Goal: Task Accomplishment & Management: Complete application form

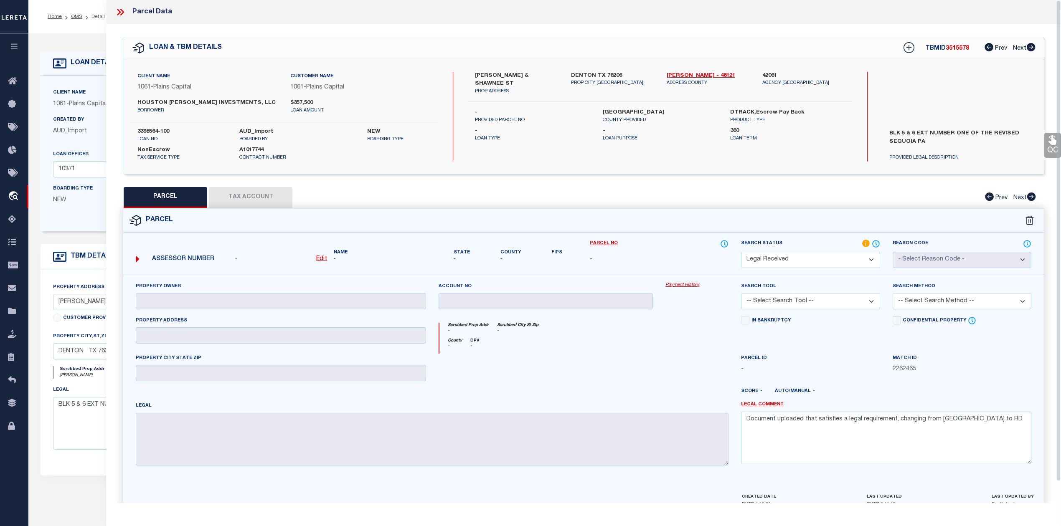
select select "RD"
select select "167161"
select select "3595"
select select "NonEscrow"
click at [641, 365] on div at bounding box center [545, 371] width 227 height 34
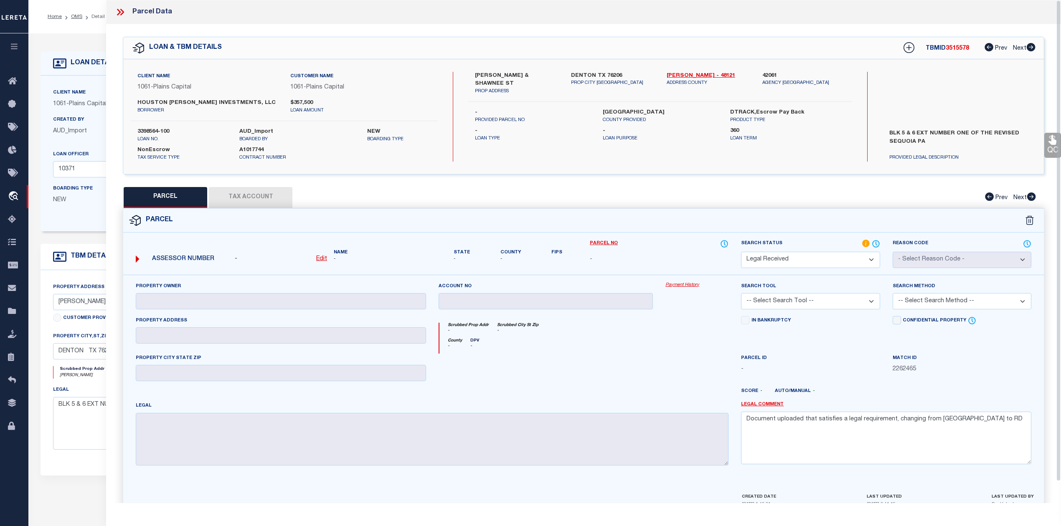
click at [716, 248] on label "Parcel No" at bounding box center [659, 243] width 139 height 9
click at [711, 249] on div "Parcel No -" at bounding box center [659, 251] width 139 height 25
click at [841, 183] on div "QC QC QC" at bounding box center [583, 273] width 955 height 499
click at [698, 198] on div "PARCEL Tax Account Prev Next" at bounding box center [583, 197] width 921 height 21
click at [685, 346] on div "County - DPV -" at bounding box center [583, 345] width 289 height 15
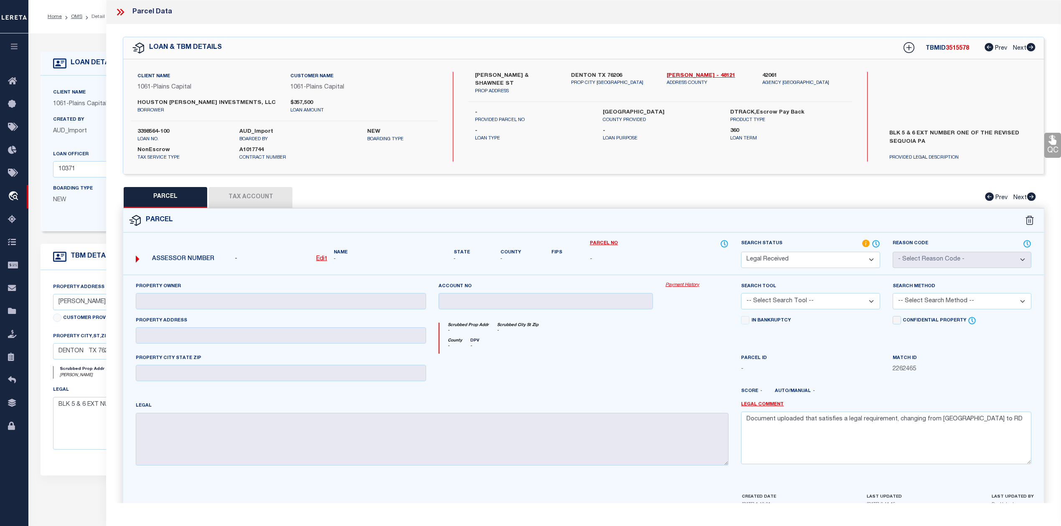
click at [122, 13] on icon at bounding box center [122, 12] width 4 height 7
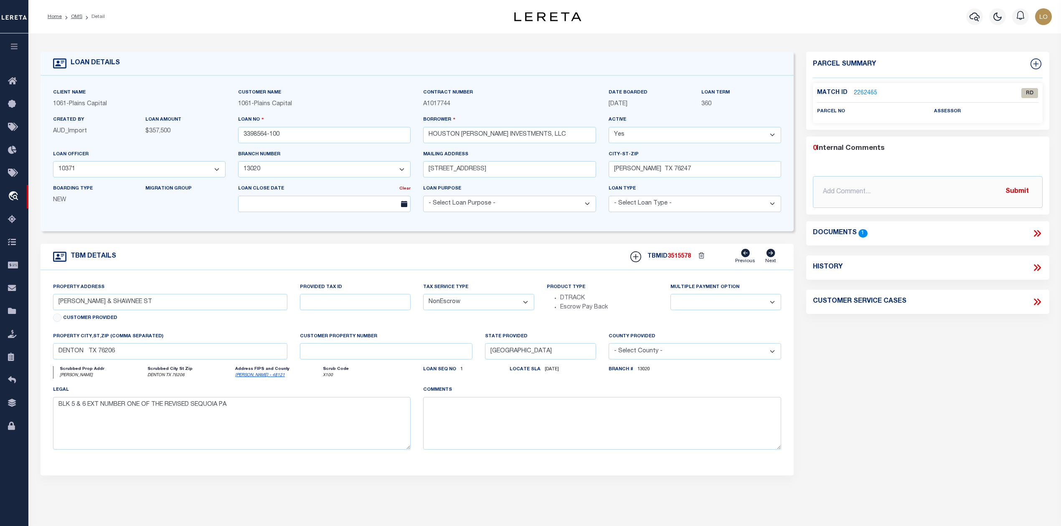
click at [1034, 233] on icon at bounding box center [1037, 233] width 11 height 11
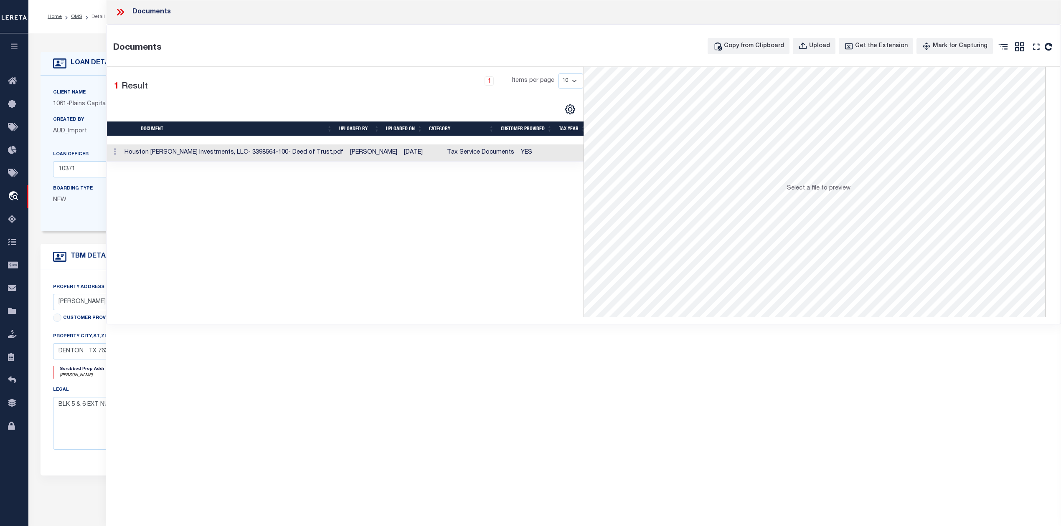
click at [243, 158] on td "Houston [PERSON_NAME] Investments, LLC- 3398564-100- Deed of Trust.pdf" at bounding box center [234, 153] width 226 height 17
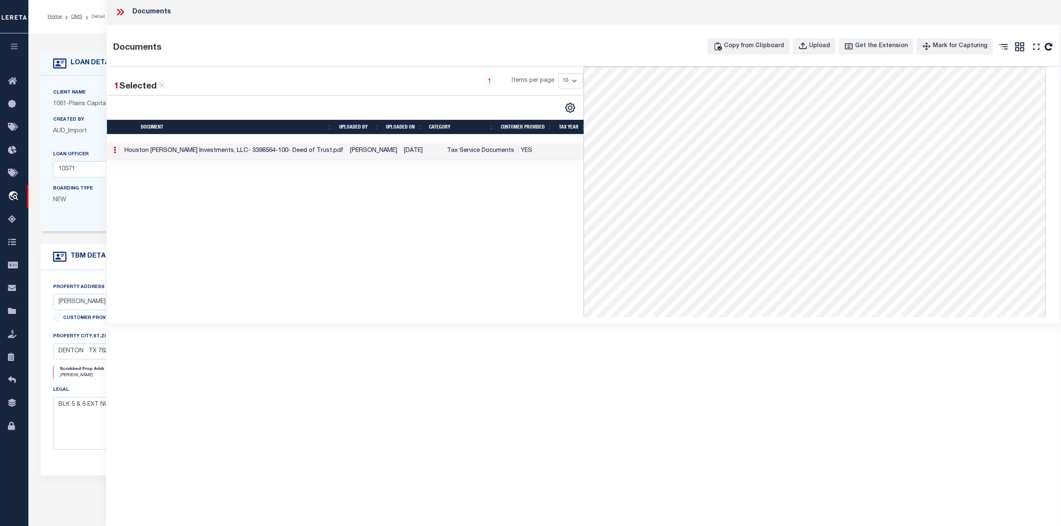
click at [279, 208] on div "1 Selected 1 Result 1 Items per page 10 25 50 100" at bounding box center [345, 192] width 477 height 251
click at [119, 15] on icon at bounding box center [120, 12] width 11 height 11
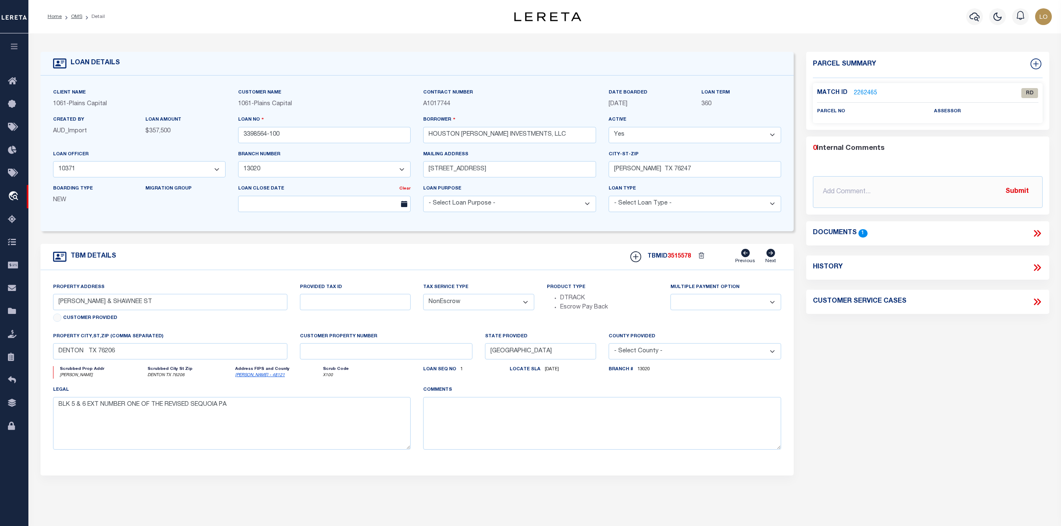
click at [866, 92] on link "2262465" at bounding box center [865, 93] width 23 height 9
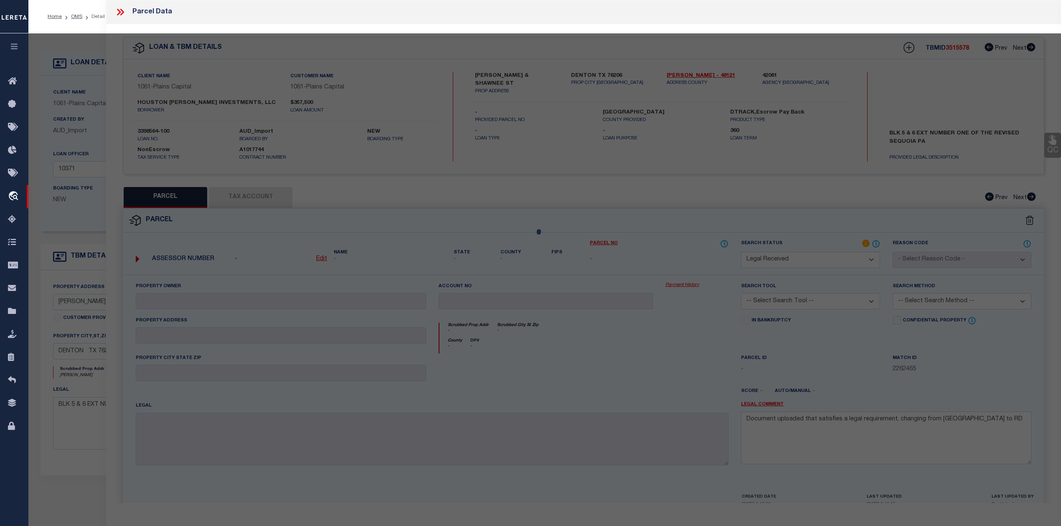
select select "AS"
checkbox input "false"
select select "RD"
checkbox input "false"
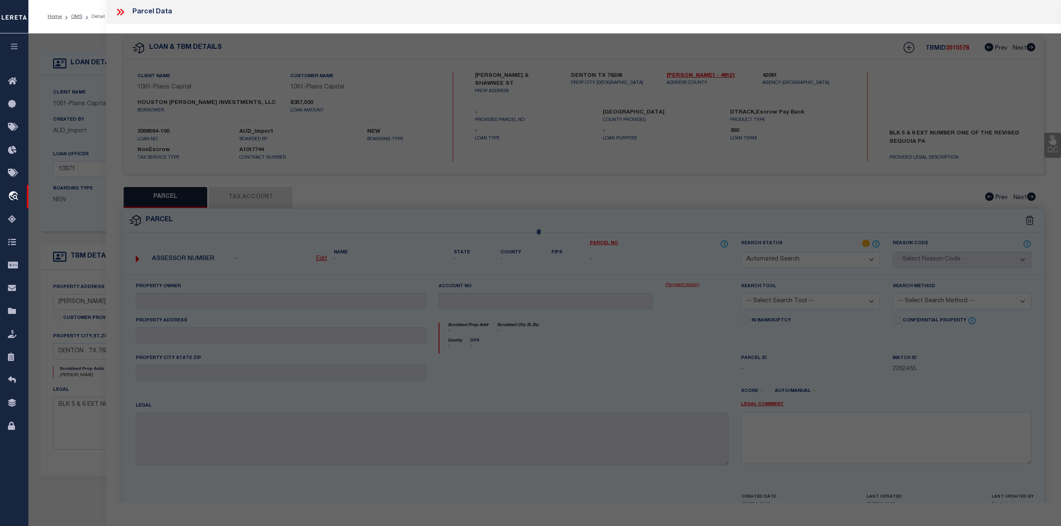
type textarea "Document uploaded that satisfies a legal requirement, changing from [GEOGRAPHIC…"
